Goal: Task Accomplishment & Management: Use online tool/utility

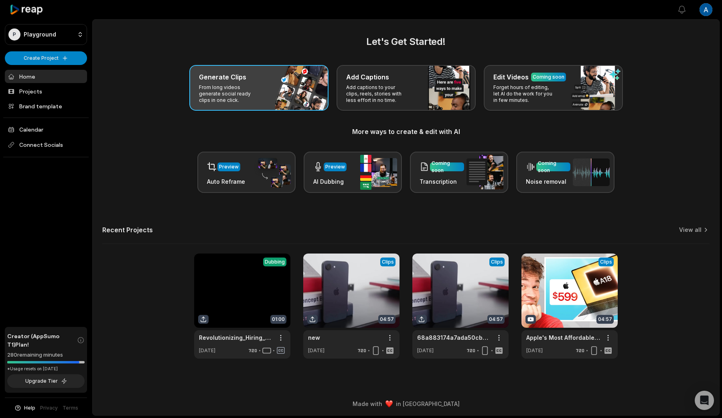
click at [246, 98] on p "From long videos generate social ready clips in one click." at bounding box center [230, 93] width 62 height 19
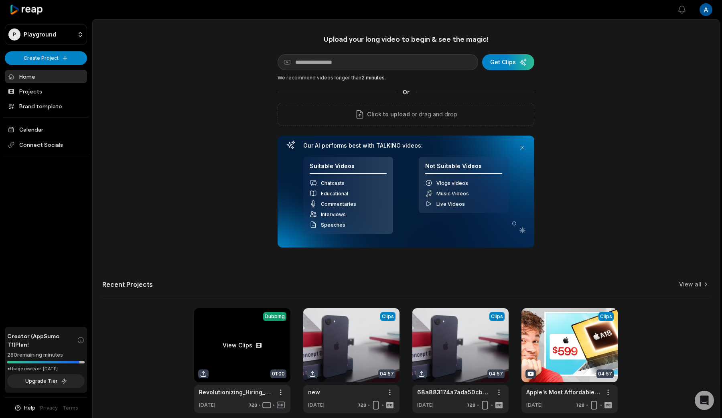
click at [219, 354] on link at bounding box center [242, 360] width 96 height 105
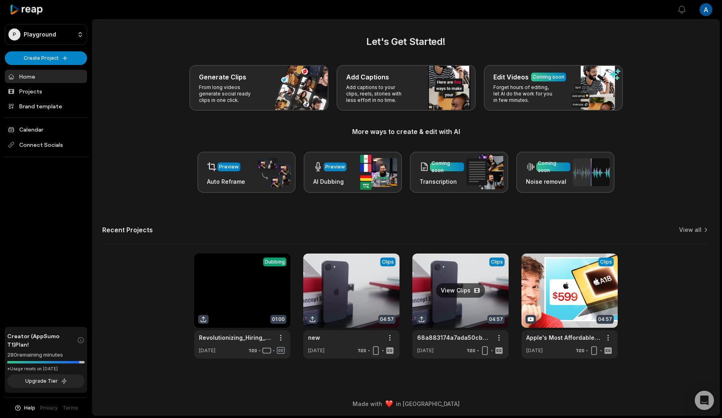
click at [460, 272] on link at bounding box center [460, 306] width 96 height 105
click at [562, 304] on link at bounding box center [569, 306] width 96 height 105
click at [694, 229] on link "View all" at bounding box center [690, 230] width 22 height 8
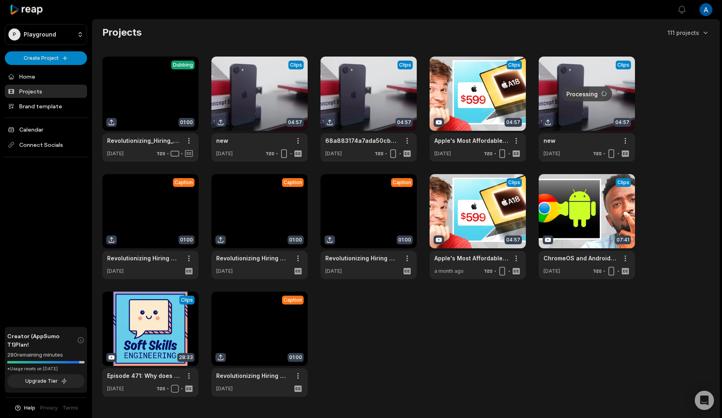
click at [361, 193] on link at bounding box center [368, 226] width 96 height 105
click at [59, 61] on html "P Playground Create Project Home Projects Brand template Calendar Connect Socia…" at bounding box center [361, 209] width 722 height 418
click at [61, 74] on link "Create Clips" at bounding box center [46, 75] width 78 height 13
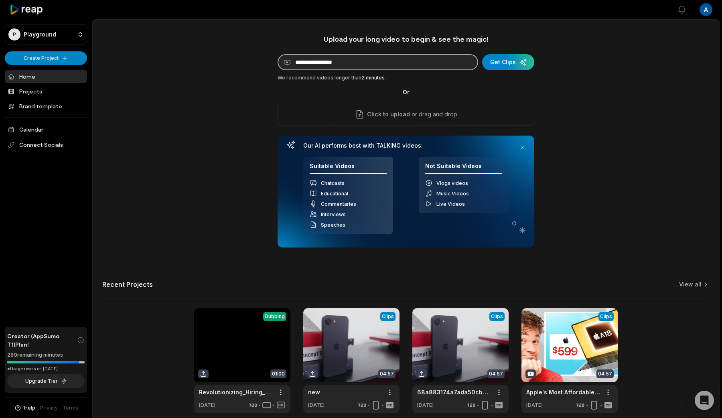
click at [354, 62] on input at bounding box center [378, 62] width 201 height 16
paste input "**********"
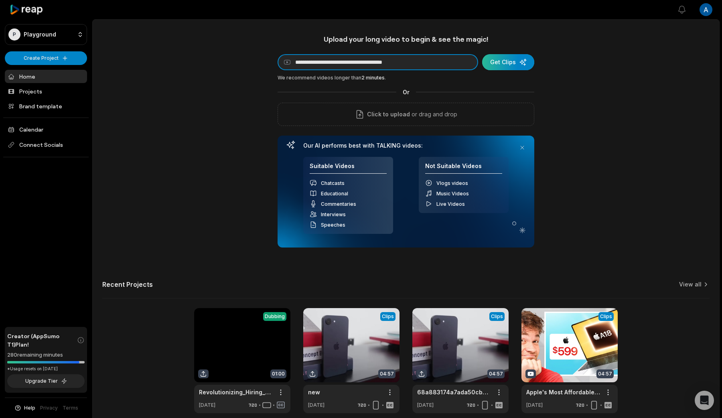
type input "**********"
click at [501, 68] on div "submit" at bounding box center [508, 62] width 52 height 16
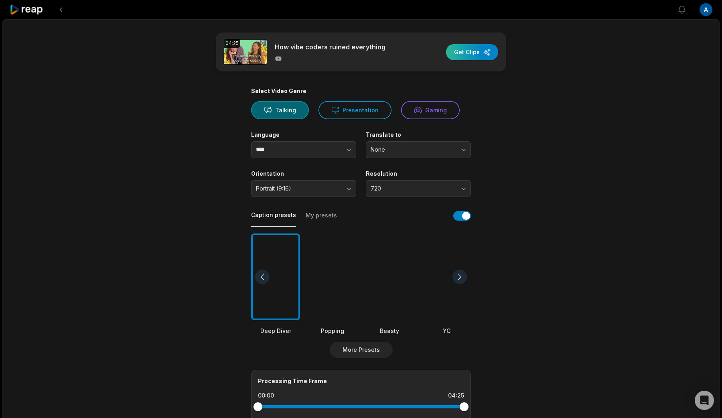
click at [482, 44] on div "button" at bounding box center [472, 52] width 52 height 16
